Goal: Task Accomplishment & Management: Use online tool/utility

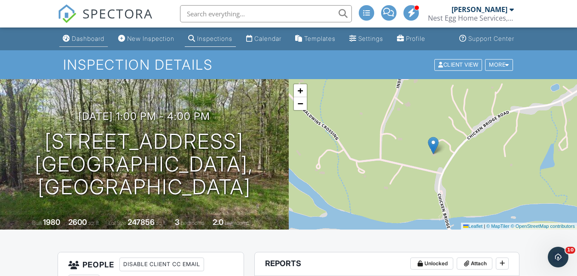
click at [88, 40] on div "Dashboard" at bounding box center [88, 38] width 33 height 7
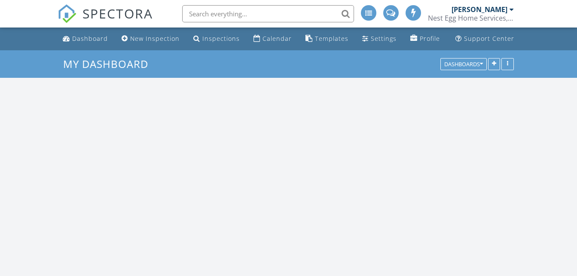
scroll to position [710, 590]
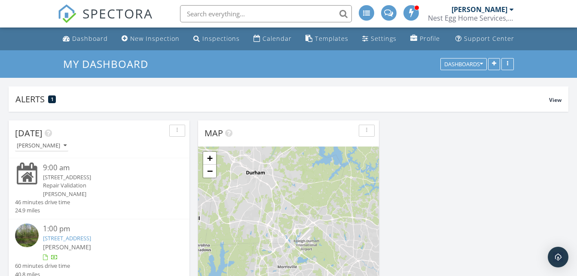
click at [99, 172] on div "9:00 am" at bounding box center [106, 167] width 126 height 11
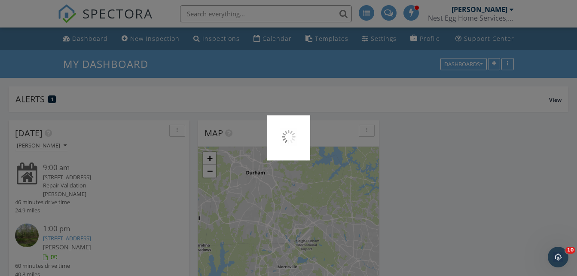
scroll to position [0, 0]
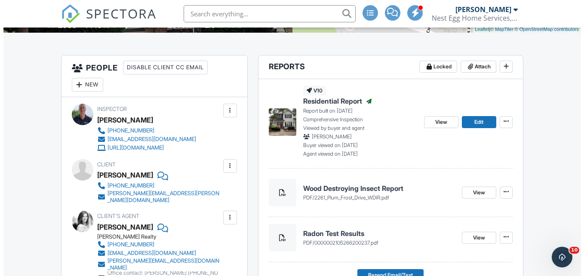
scroll to position [178, 0]
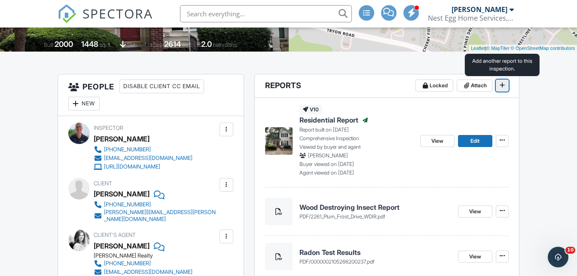
click at [501, 86] on icon at bounding box center [502, 85] width 5 height 6
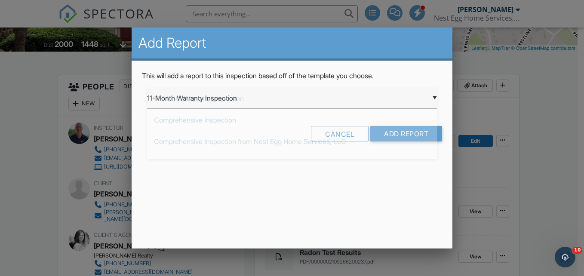
click at [284, 94] on div "▼ 11-Month Warranty Inspection 11-Month Warranty Inspection Comprehensive Inspe…" at bounding box center [292, 98] width 290 height 21
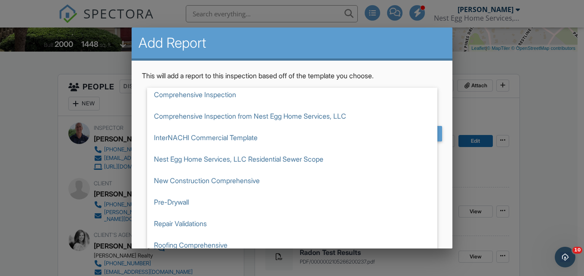
scroll to position [29, 0]
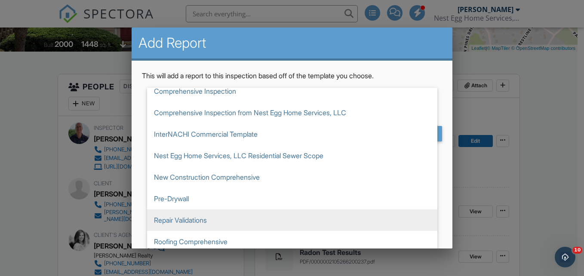
click at [188, 225] on span "Repair Validations" at bounding box center [292, 219] width 290 height 21
type input "Repair Validations"
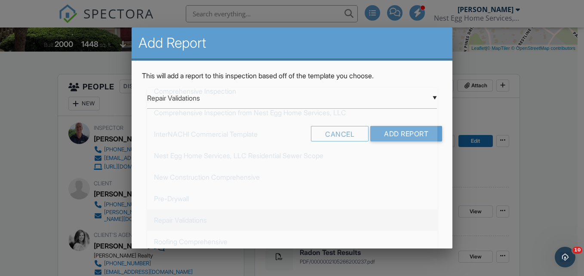
scroll to position [134, 0]
click at [403, 133] on input "Add Report" at bounding box center [406, 133] width 72 height 15
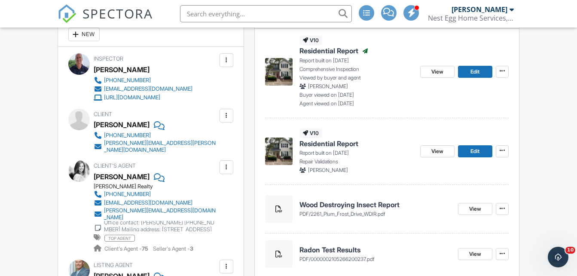
scroll to position [251, 0]
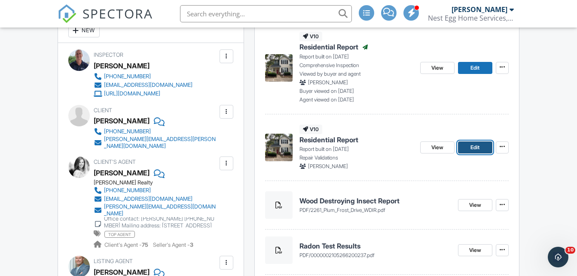
click at [485, 146] on link "Edit" at bounding box center [475, 147] width 34 height 12
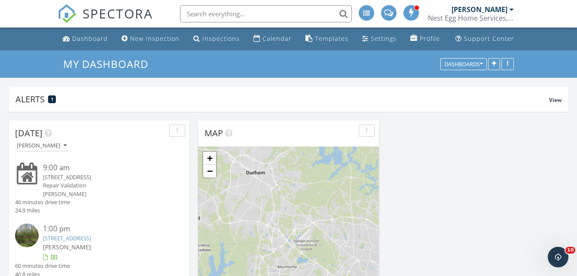
click at [65, 174] on div "2261 Plum Frost Dr, Raleigh, NC 27603" at bounding box center [106, 177] width 126 height 8
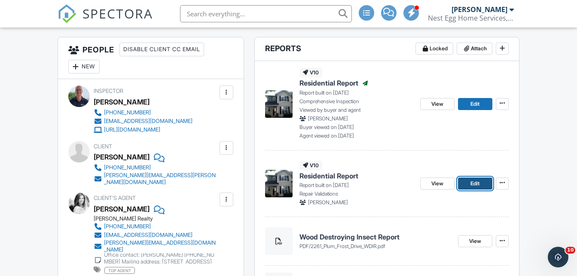
click at [479, 184] on span "Edit" at bounding box center [475, 183] width 9 height 9
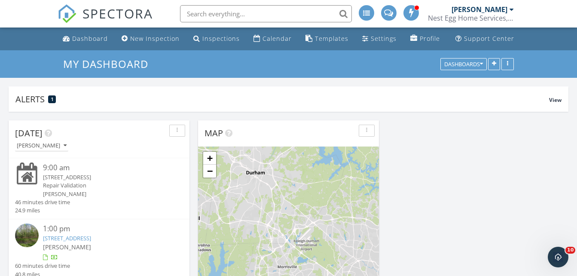
scroll to position [43, 0]
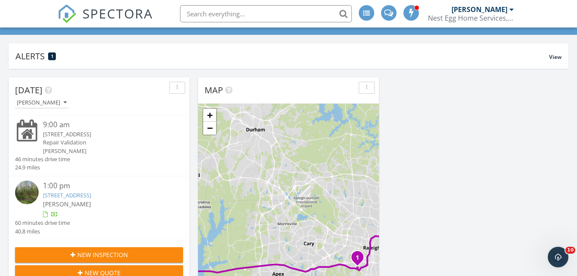
click at [67, 137] on div "[STREET_ADDRESS]" at bounding box center [106, 134] width 126 height 8
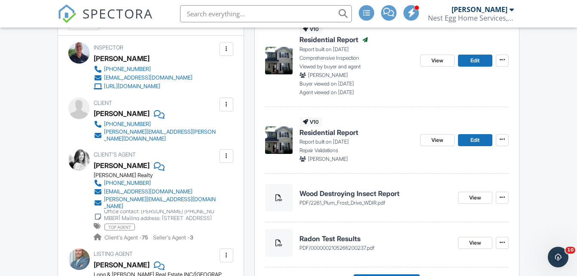
scroll to position [258, 0]
click at [505, 139] on span at bounding box center [502, 139] width 9 height 9
click at [485, 136] on link "Edit" at bounding box center [475, 141] width 34 height 12
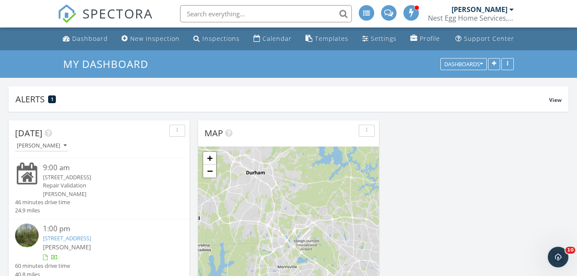
scroll to position [43, 0]
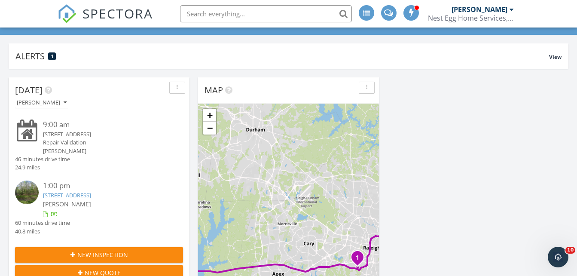
click at [68, 191] on div "1:00 pm" at bounding box center [106, 185] width 126 height 11
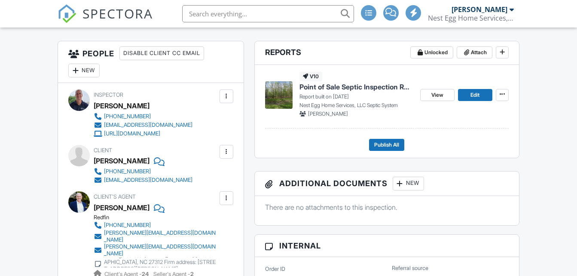
scroll to position [215, 0]
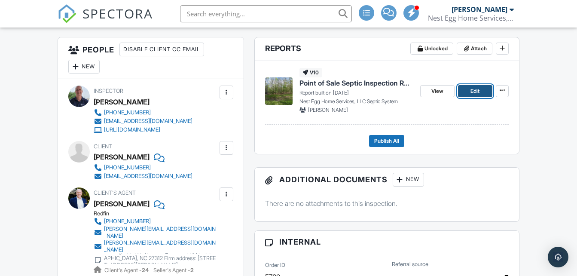
click at [479, 85] on link "Edit" at bounding box center [475, 91] width 34 height 12
